Goal: Information Seeking & Learning: Learn about a topic

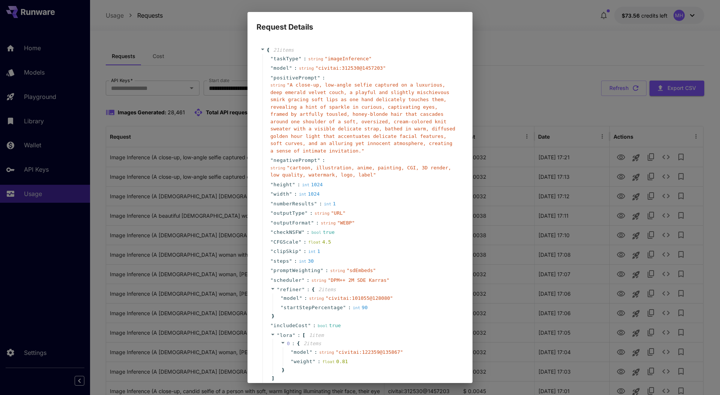
click at [208, 91] on div "Request Details { 21 item s " taskType " : string " imageInference " " model " …" at bounding box center [360, 197] width 720 height 395
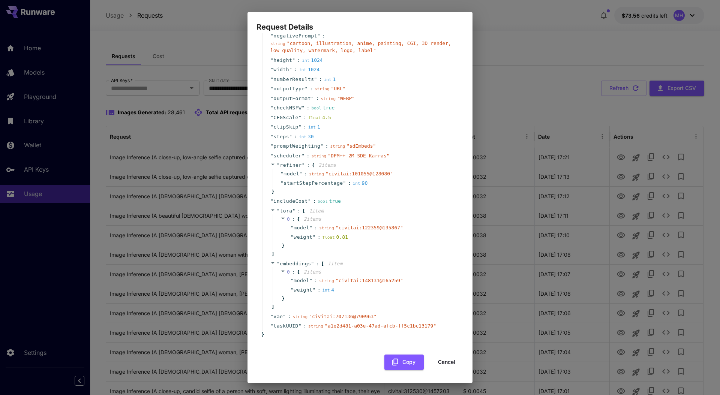
click at [441, 362] on button "Cancel" at bounding box center [447, 362] width 34 height 15
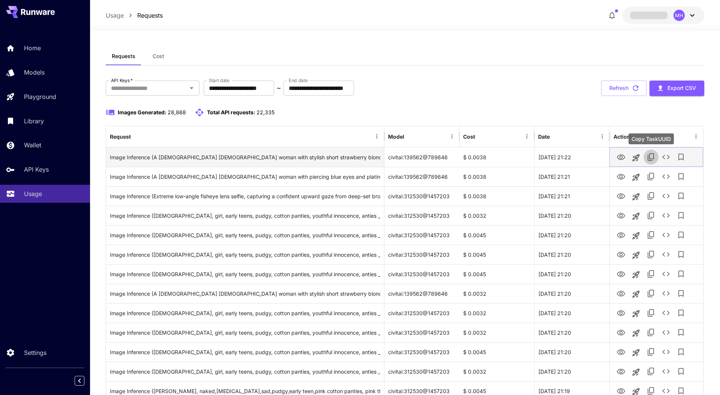
click at [654, 159] on icon "Copy TaskUUID" at bounding box center [650, 157] width 9 height 9
click at [665, 159] on icon "See details" at bounding box center [665, 157] width 9 height 9
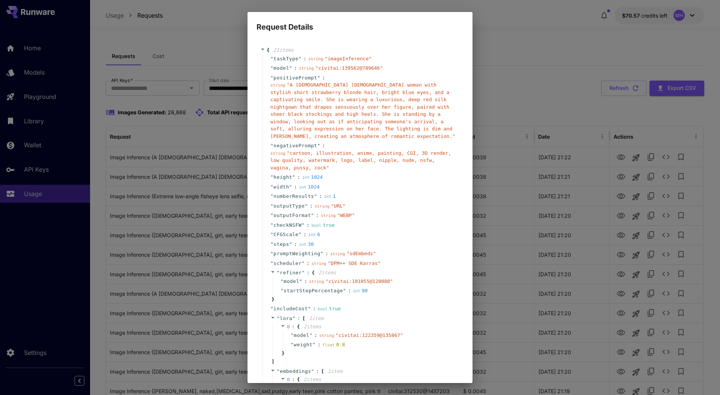
click at [557, 226] on div "Request Details { 21 item s " taskType " : string " imageInference " " model " …" at bounding box center [360, 197] width 720 height 395
click at [591, 220] on div "Request Details { 21 item s " taskType " : string " imageInference " " model " …" at bounding box center [360, 197] width 720 height 395
click at [629, 151] on div "Request Details { 21 item s " taskType " : string " imageInference " " model " …" at bounding box center [360, 197] width 720 height 395
click at [588, 112] on div "Request Details { 21 item s " taskType " : string " imageInference " " model " …" at bounding box center [360, 197] width 720 height 395
click at [593, 153] on div "Request Details { 21 item s " taskType " : string " imageInference " " model " …" at bounding box center [360, 197] width 720 height 395
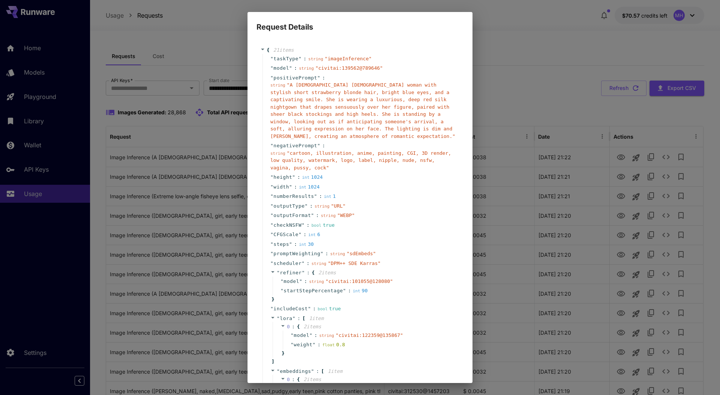
scroll to position [185, 0]
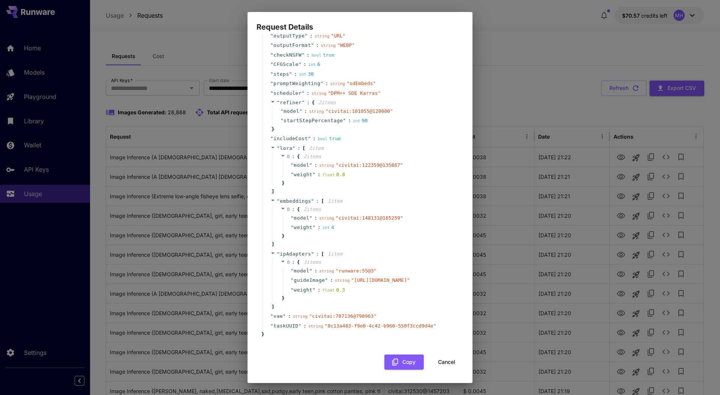
click at [445, 363] on button "Cancel" at bounding box center [447, 362] width 34 height 15
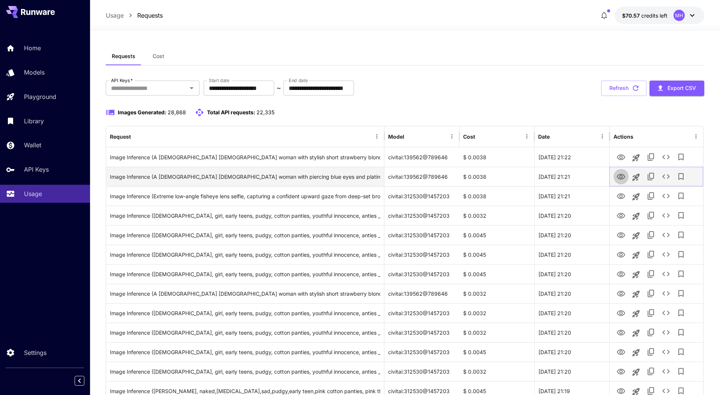
click at [619, 176] on icon "View Image" at bounding box center [620, 176] width 9 height 9
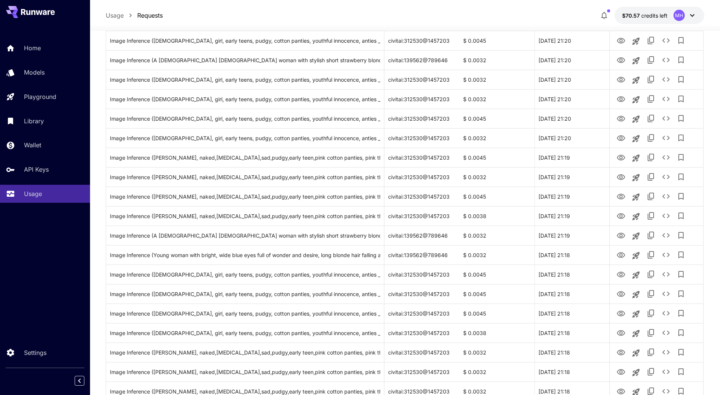
scroll to position [262, 0]
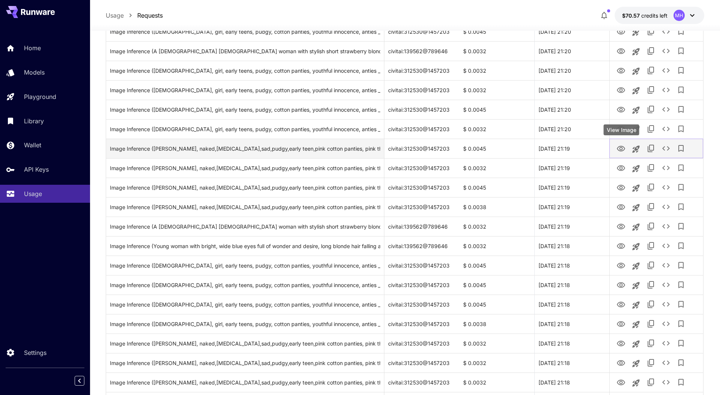
click at [617, 151] on icon "View Image" at bounding box center [620, 148] width 9 height 9
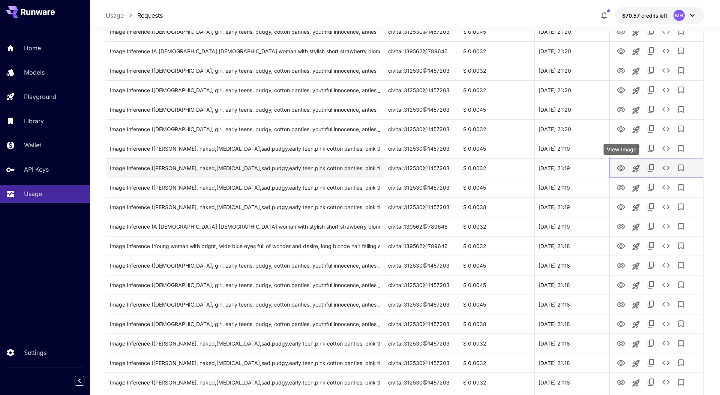
click at [618, 169] on icon "View Image" at bounding box center [621, 168] width 8 height 6
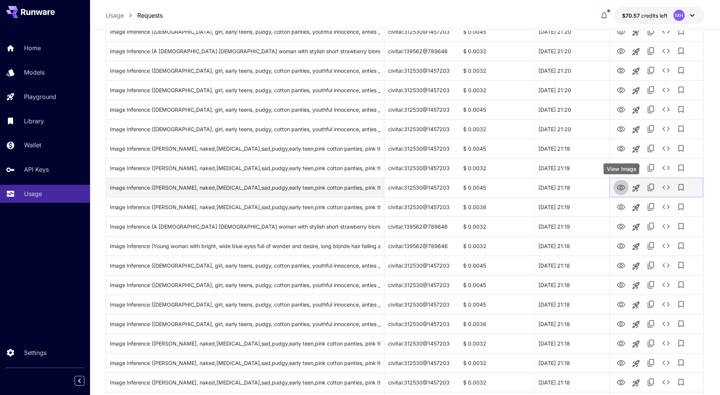
click at [617, 191] on icon "View Image" at bounding box center [620, 187] width 9 height 9
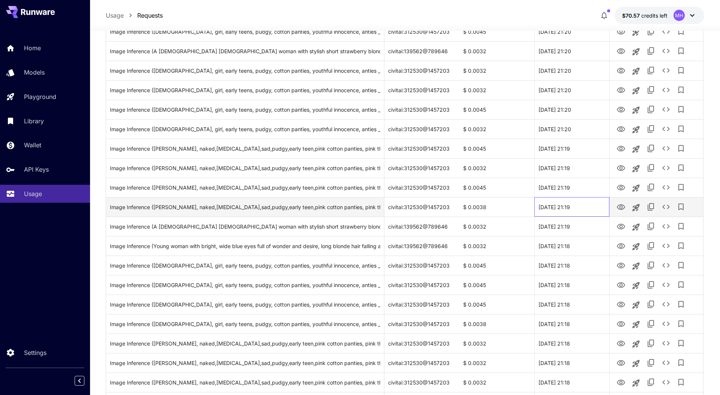
click at [608, 208] on div "[DATE] 21:19" at bounding box center [571, 206] width 75 height 19
click at [614, 208] on button "View Image" at bounding box center [620, 206] width 15 height 15
click at [618, 204] on icon "View Image" at bounding box center [620, 207] width 9 height 9
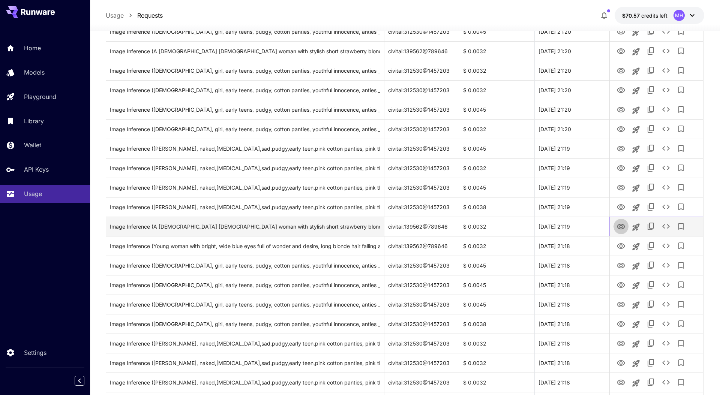
click at [619, 226] on icon "View Image" at bounding box center [620, 226] width 9 height 9
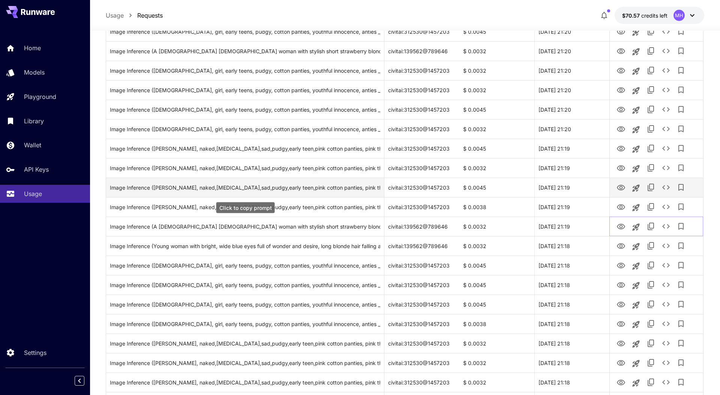
scroll to position [0, 0]
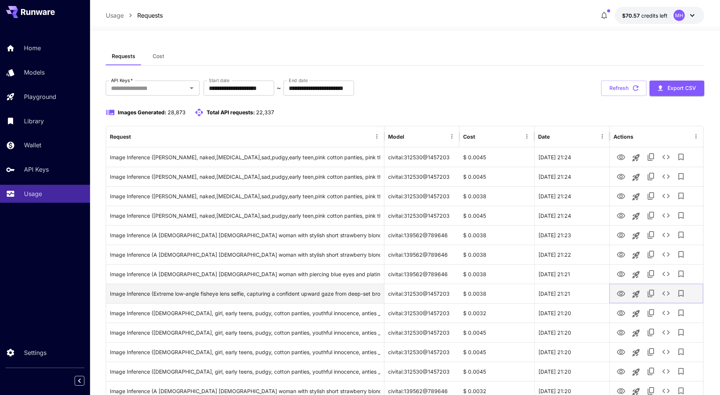
click at [619, 296] on icon "View Image" at bounding box center [620, 293] width 9 height 9
click at [670, 295] on icon "See details" at bounding box center [665, 293] width 9 height 9
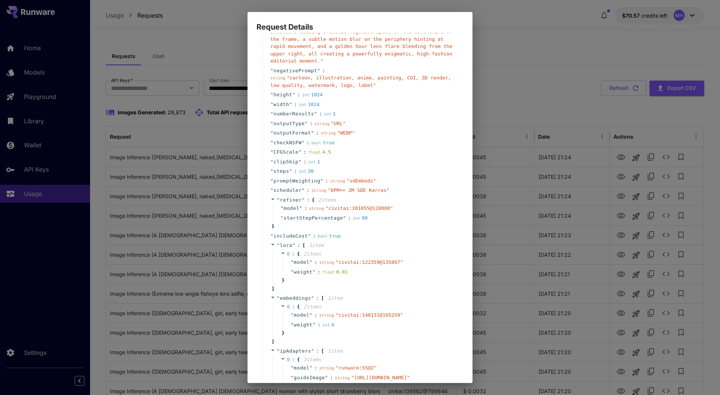
scroll to position [209, 0]
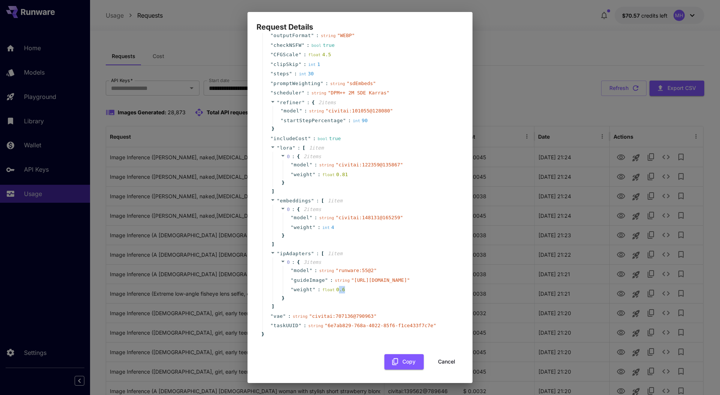
drag, startPoint x: 347, startPoint y: 289, endPoint x: 337, endPoint y: 289, distance: 9.4
click at [337, 289] on div "float 0.6" at bounding box center [334, 289] width 25 height 7
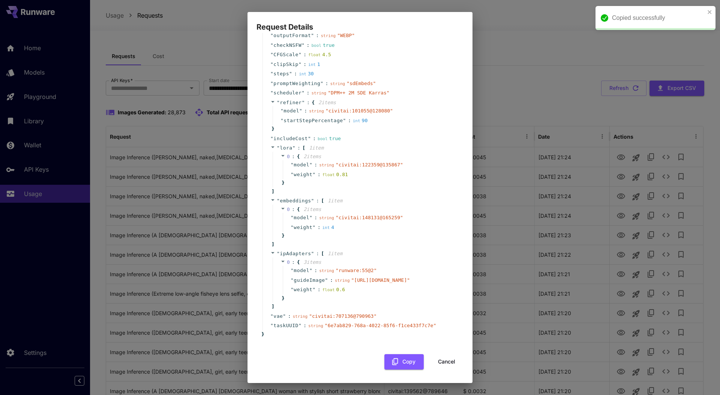
click at [358, 290] on div "" weight " : float 0.6" at bounding box center [369, 290] width 173 height 10
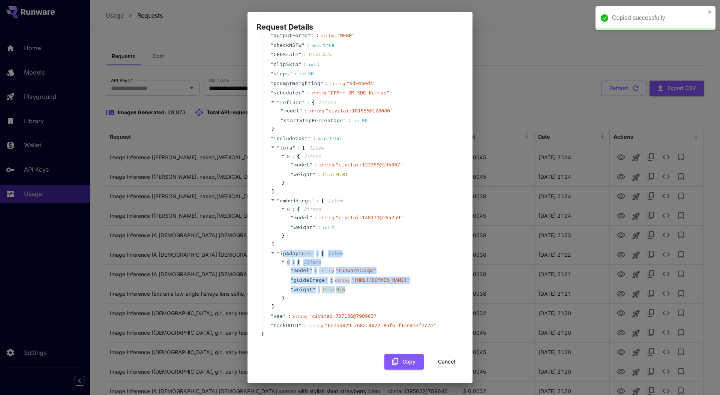
drag, startPoint x: 352, startPoint y: 290, endPoint x: 281, endPoint y: 240, distance: 87.0
click at [281, 249] on div "" ipAdapters " : [ 1 item 0 : { 3 item s " model " : string " runware:55@2 " " …" at bounding box center [360, 280] width 197 height 63
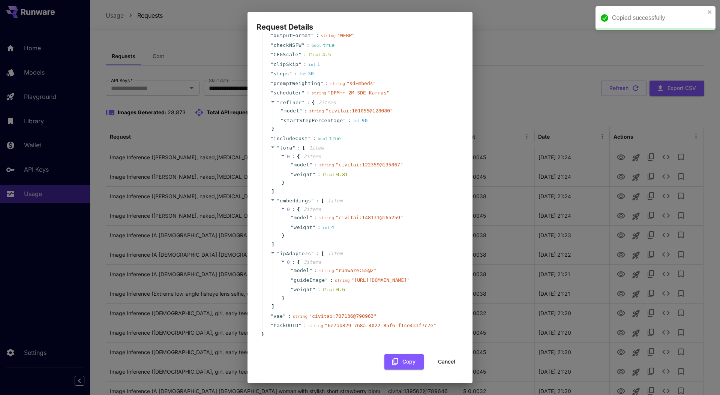
click at [360, 296] on div "0 : { 3 item s " model " : string " runware:55@2 " " guideImage " : string " [U…" at bounding box center [364, 280] width 185 height 46
drag, startPoint x: 349, startPoint y: 290, endPoint x: 339, endPoint y: 290, distance: 9.4
click at [339, 290] on div "" weight " : float 0.6" at bounding box center [369, 290] width 173 height 10
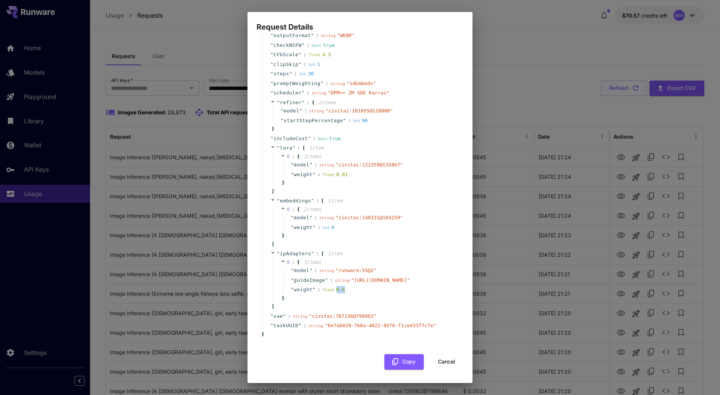
copy div "0.6"
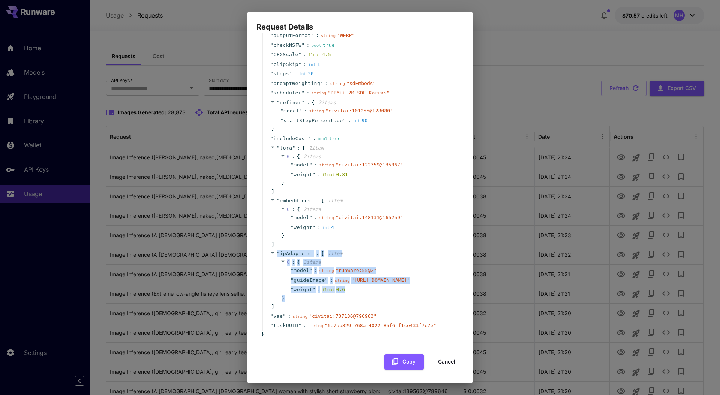
drag, startPoint x: 276, startPoint y: 238, endPoint x: 300, endPoint y: 299, distance: 65.1
click at [300, 299] on div "" ipAdapters " : [ 1 item 0 : { 3 item s " model " : string " runware:55@2 " " …" at bounding box center [360, 280] width 197 height 63
copy div "" ipAdapters " : [ 1 item 0 : { 3 item s " model " : string " runware:55@2 " " …"
